Goal: Information Seeking & Learning: Check status

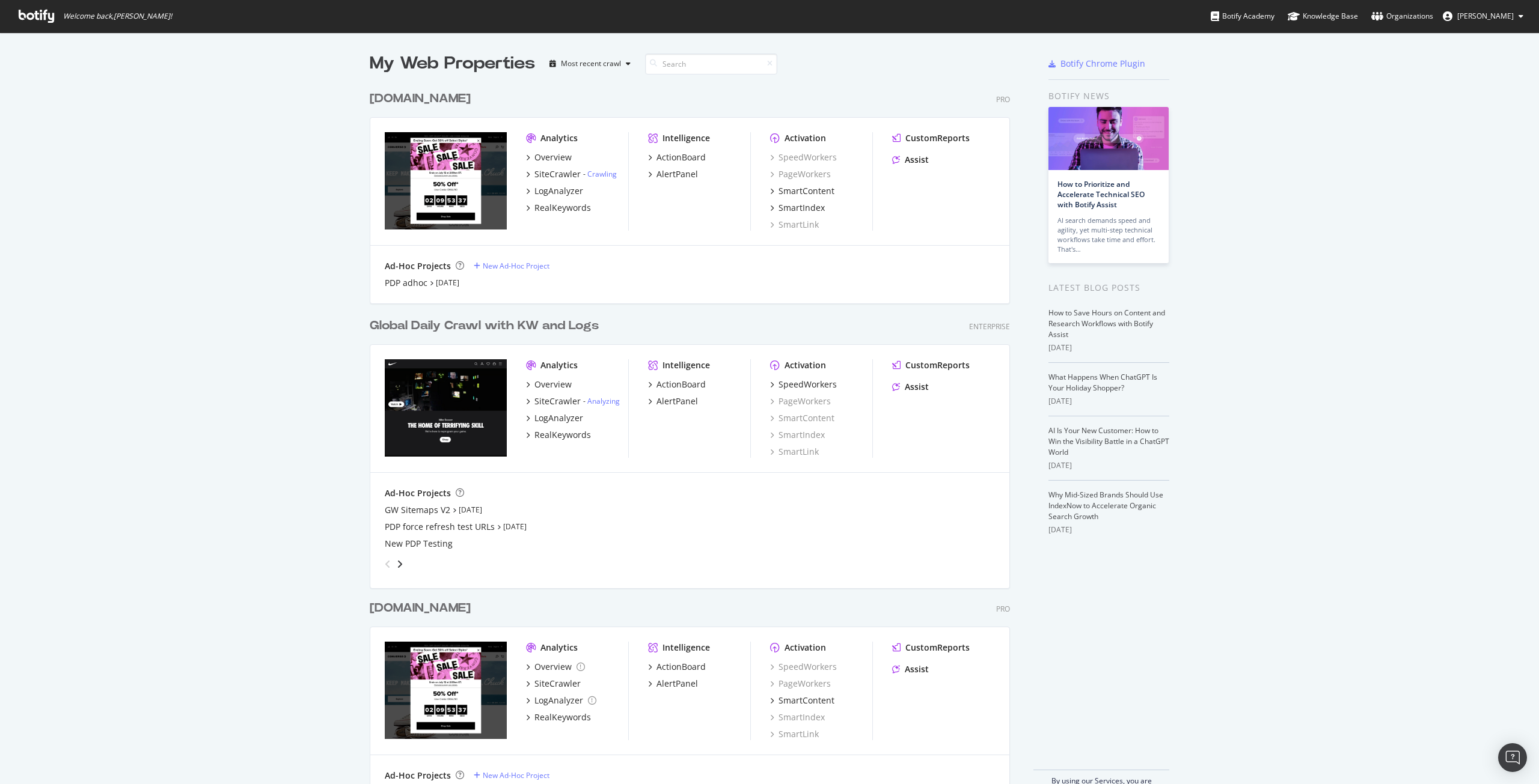
scroll to position [775, 1521]
